Goal: Task Accomplishment & Management: Manage account settings

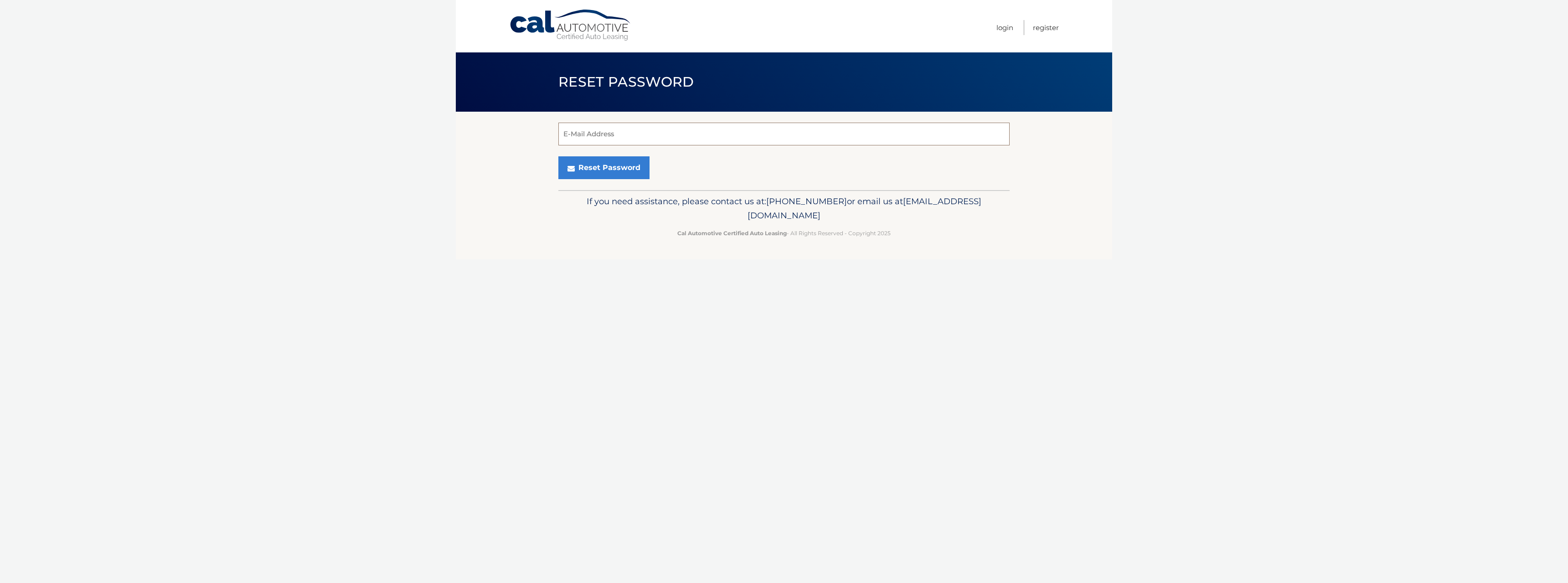
click at [713, 129] on input "E-Mail Address" at bounding box center [784, 134] width 451 height 23
type input "elizahammes13@gmail.com"
click at [603, 165] on button "Reset Password" at bounding box center [604, 167] width 91 height 23
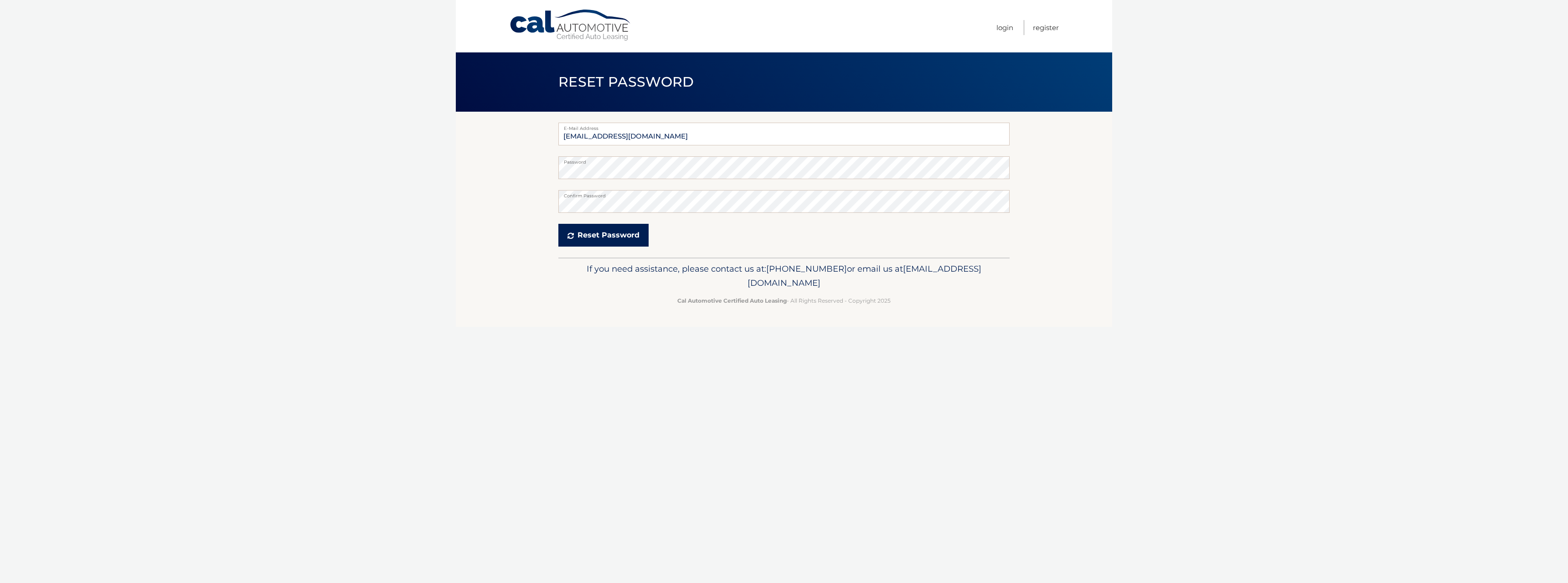
click at [615, 232] on button "Reset Password" at bounding box center [603, 235] width 90 height 23
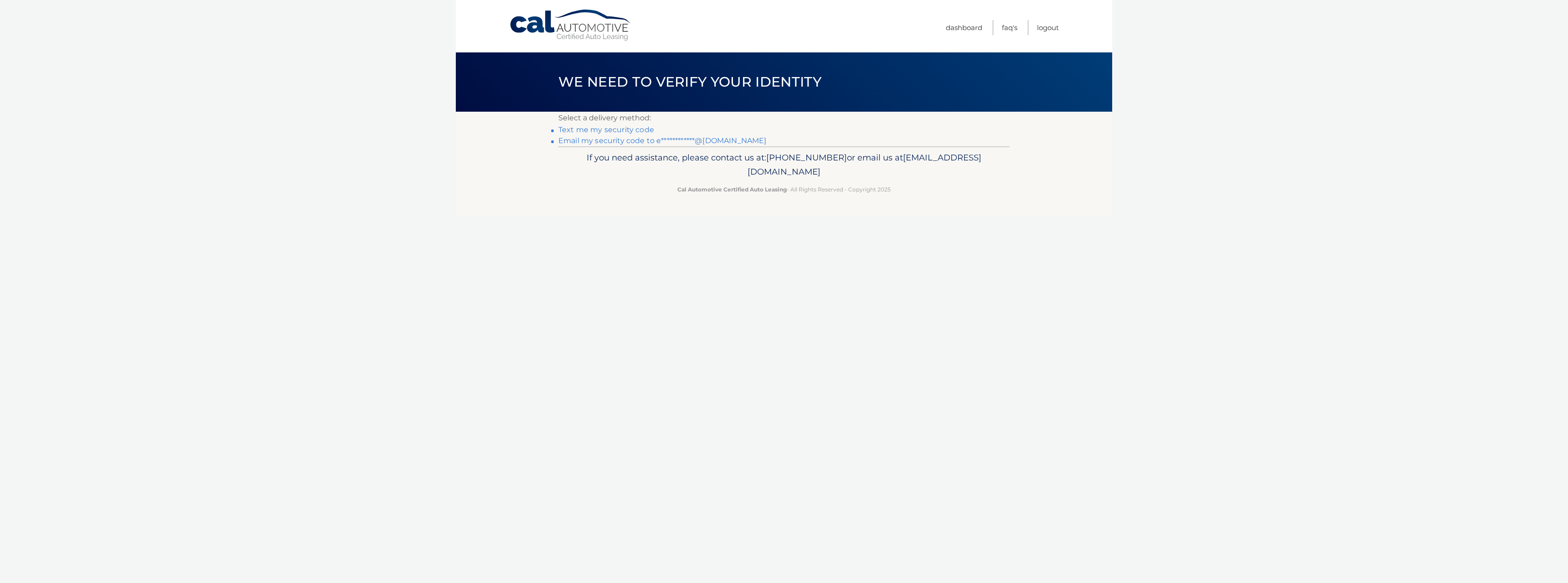
click at [619, 143] on link "**********" at bounding box center [663, 141] width 207 height 9
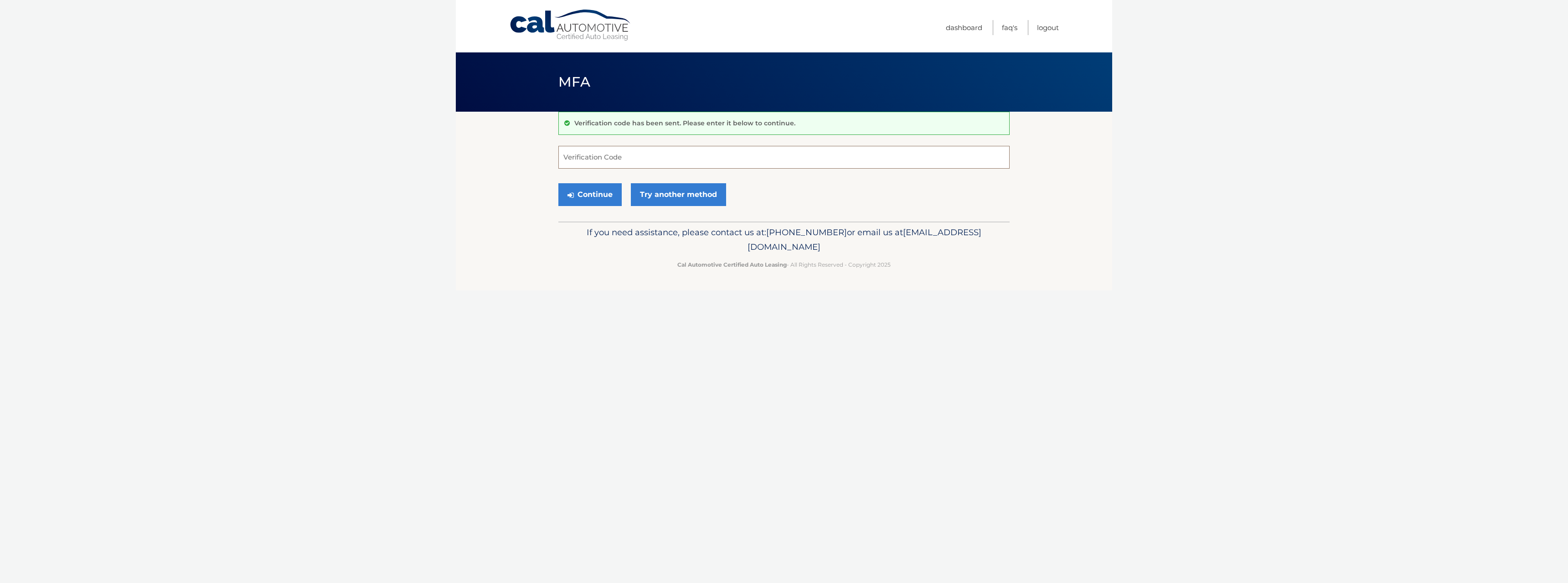
click at [605, 152] on input "Verification Code" at bounding box center [784, 156] width 451 height 23
paste input "573898"
click at [600, 194] on button "Continue" at bounding box center [591, 194] width 64 height 23
click at [582, 151] on label "Verification Code" at bounding box center [784, 149] width 451 height 7
click at [582, 151] on input "573898" at bounding box center [784, 156] width 451 height 23
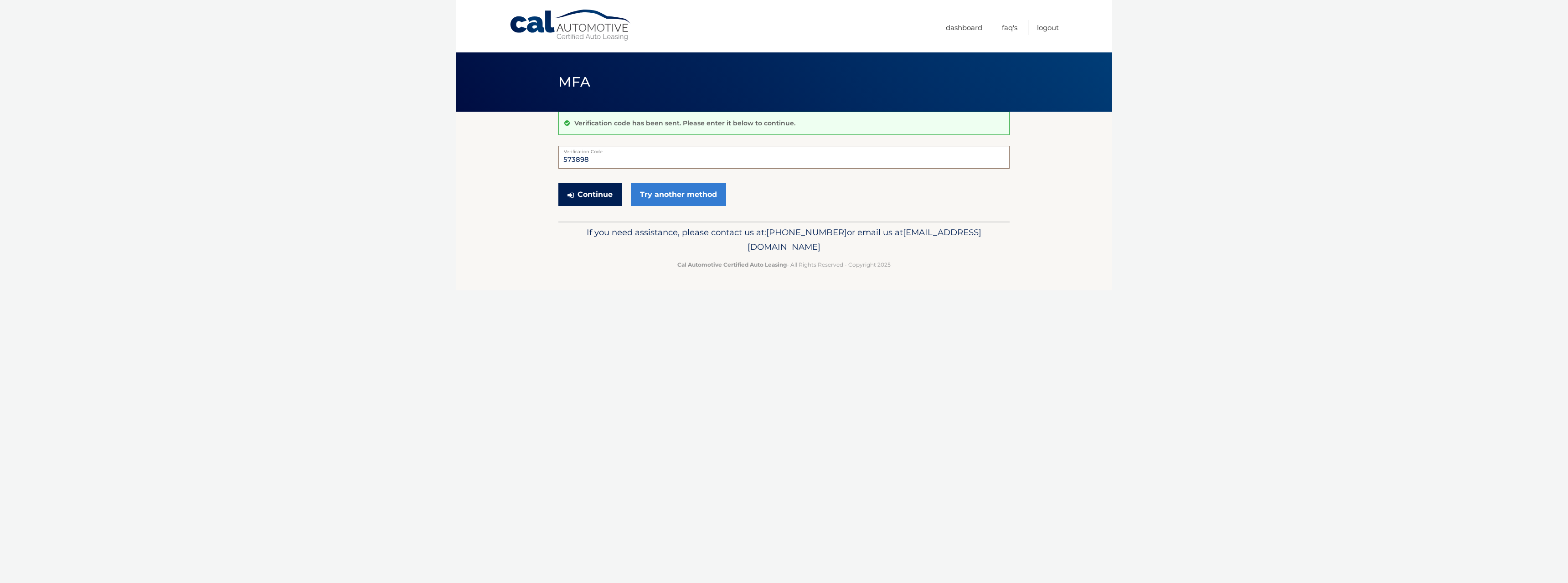
type input "573898"
click at [602, 191] on button "Continue" at bounding box center [591, 194] width 64 height 23
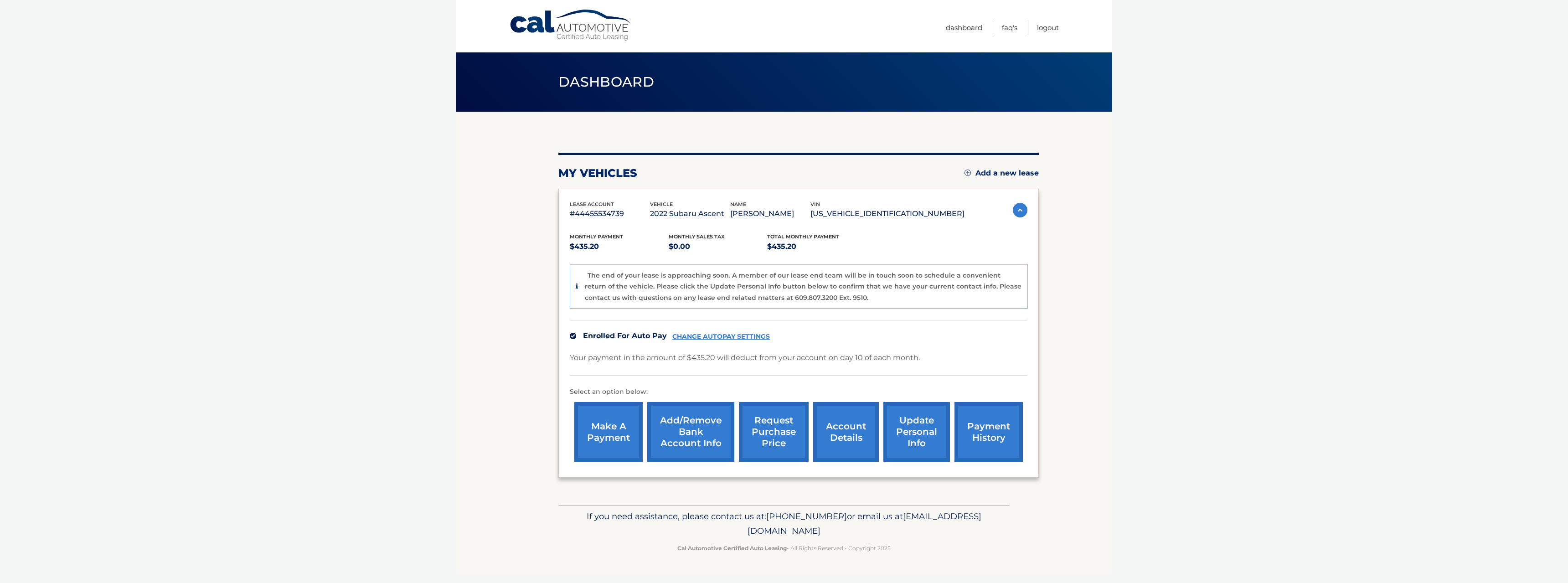
click at [774, 418] on link "request purchase price" at bounding box center [774, 432] width 70 height 60
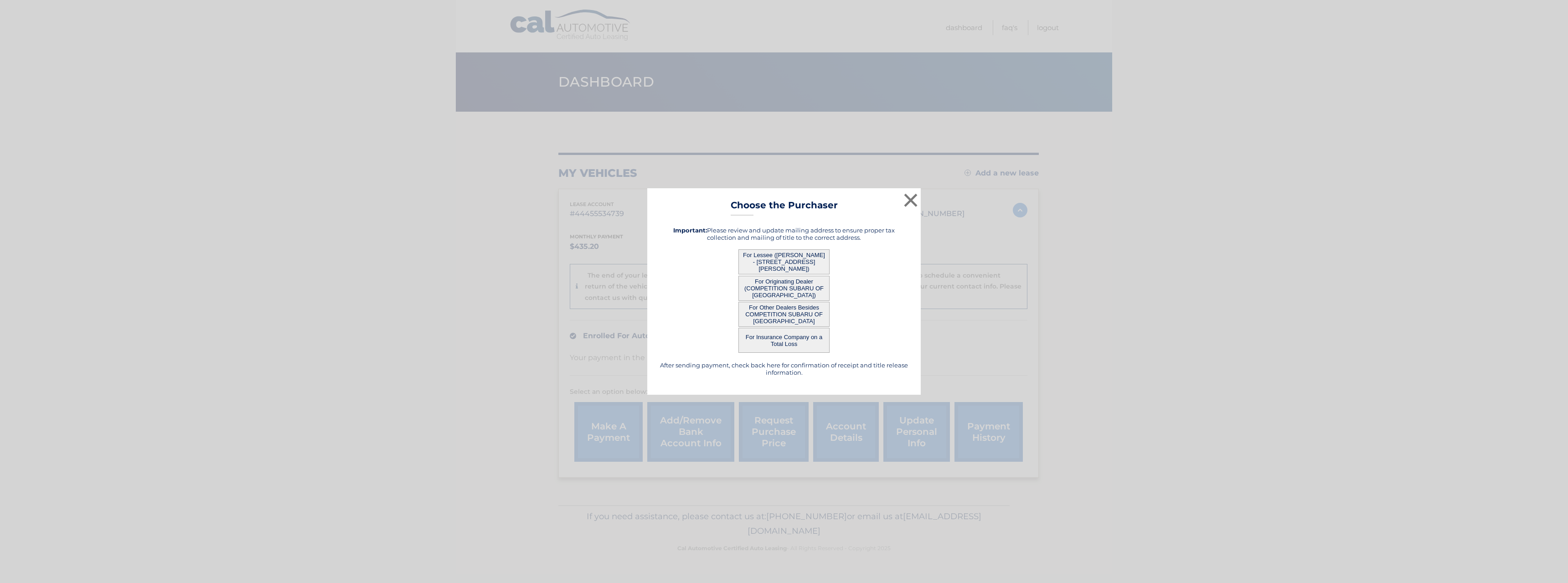
click at [790, 315] on button "For Other Dealers Besides COMPETITION SUBARU OF SMITHTOWN" at bounding box center [784, 315] width 91 height 25
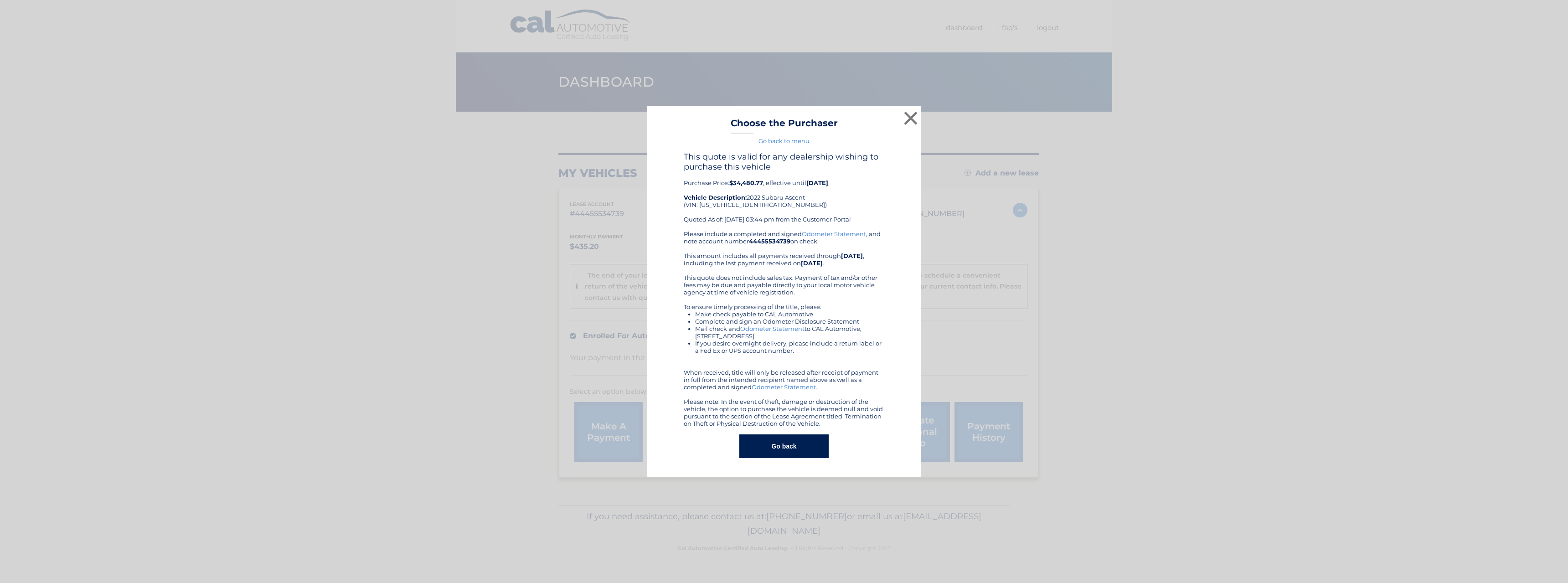
click at [794, 450] on button "Go back" at bounding box center [784, 446] width 89 height 24
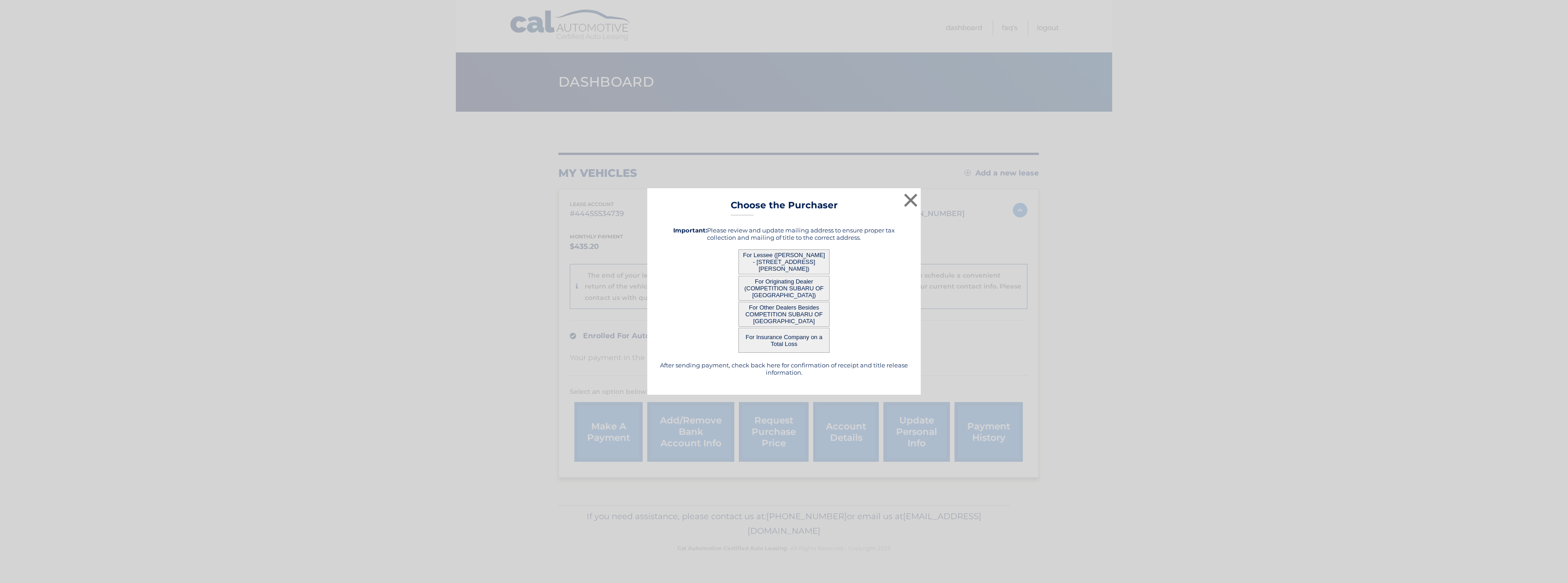
click at [767, 264] on button "For Lessee (ELIZA HAMMES - 11 ARLENE COURT, , HAUPPAUGE, NY 11788)" at bounding box center [784, 262] width 91 height 25
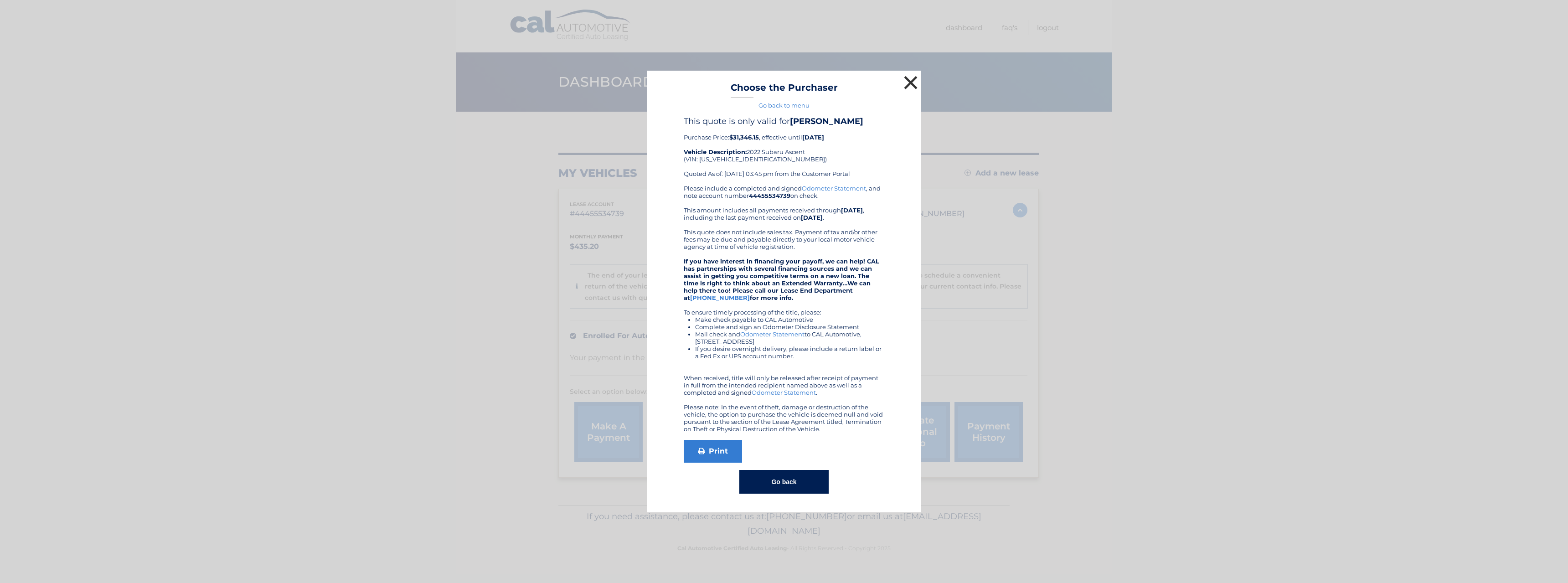
click at [916, 82] on button "×" at bounding box center [911, 83] width 18 height 18
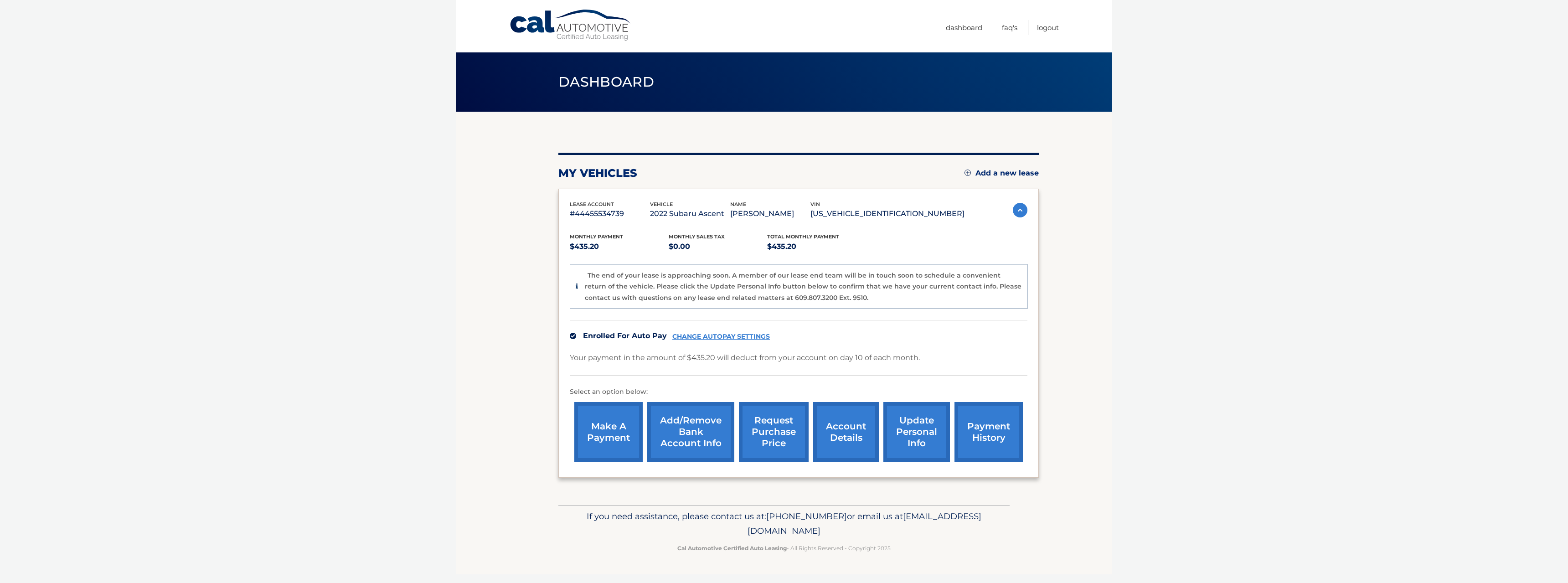
click at [777, 423] on link "request purchase price" at bounding box center [774, 432] width 70 height 60
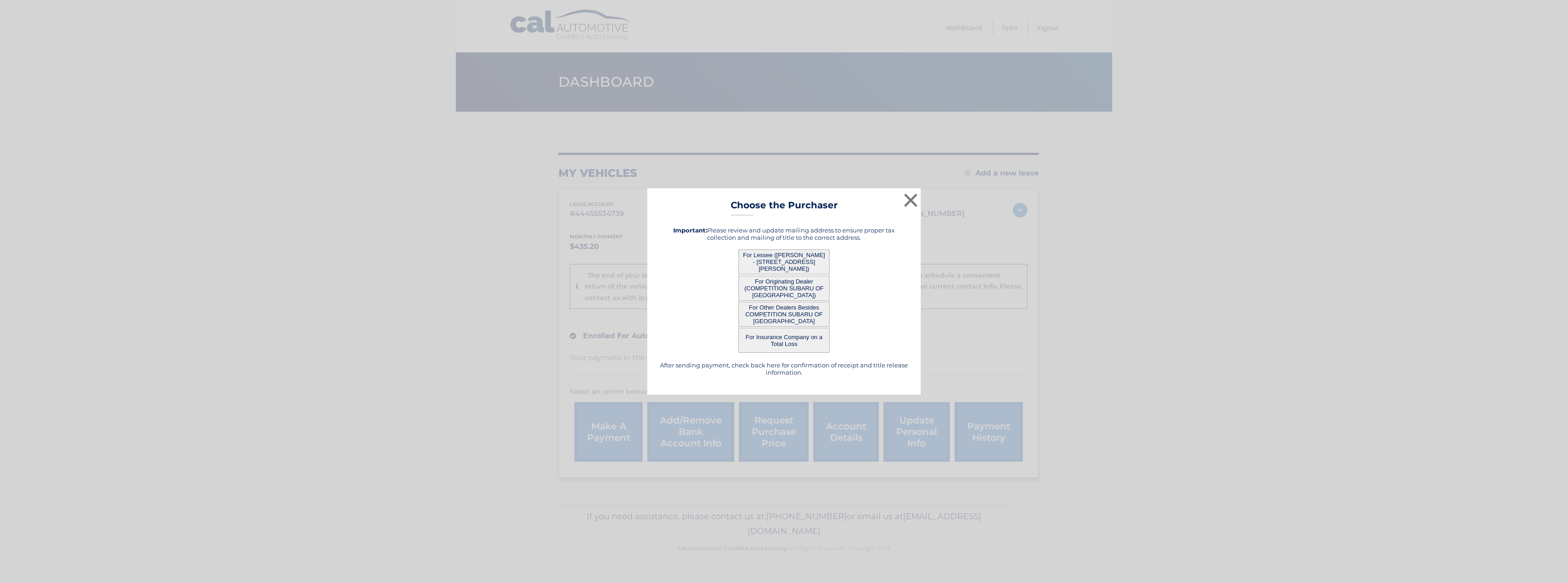
click at [772, 288] on button "For Originating Dealer (COMPETITION SUBARU OF SMITHTOWN)" at bounding box center [784, 288] width 91 height 25
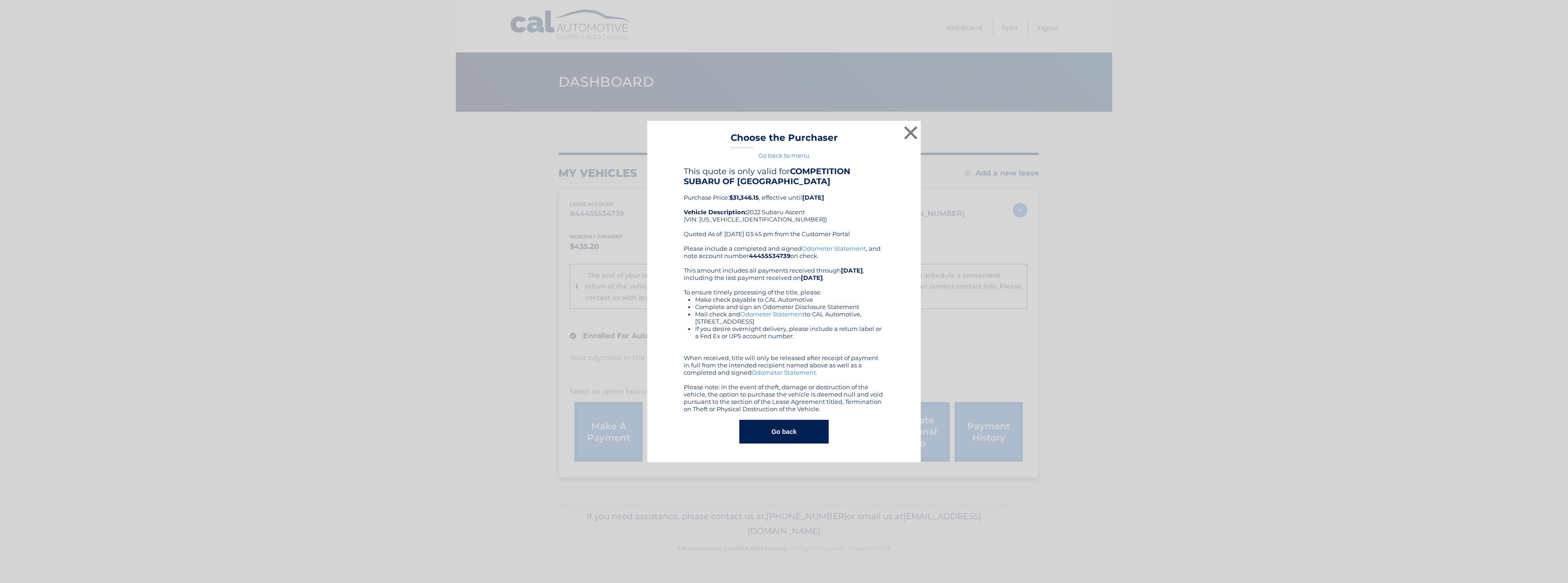
click at [1092, 153] on div "× Choose the Purchaser Go back to menu After sending payment, check back here f…" at bounding box center [784, 291] width 1561 height 341
